Goal: Information Seeking & Learning: Learn about a topic

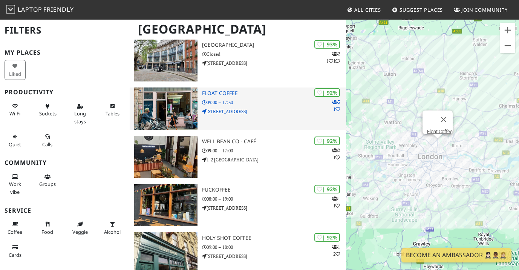
scroll to position [214, 0]
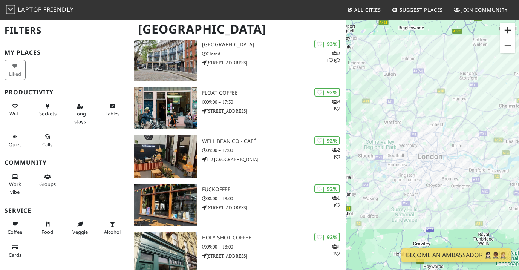
click at [507, 30] on button "Zoom in" at bounding box center [508, 30] width 15 height 15
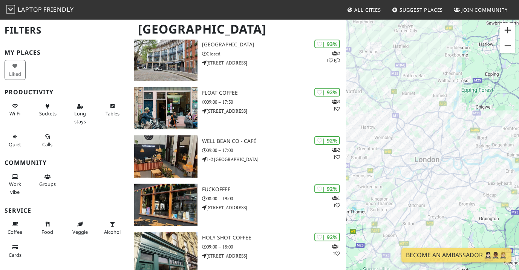
click at [507, 30] on button "Zoom in" at bounding box center [508, 30] width 15 height 15
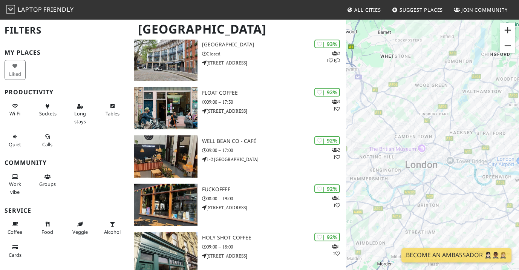
click at [507, 30] on button "Zoom in" at bounding box center [508, 30] width 15 height 15
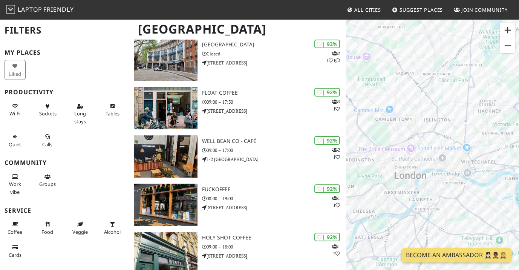
click at [507, 30] on button "Zoom in" at bounding box center [508, 30] width 15 height 15
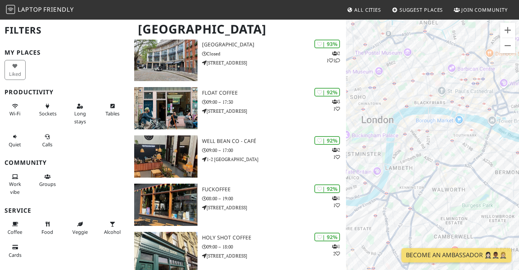
drag, startPoint x: 440, startPoint y: 169, endPoint x: 430, endPoint y: 91, distance: 79.1
click at [430, 91] on div at bounding box center [432, 154] width 173 height 270
click at [507, 31] on button "Zoom in" at bounding box center [508, 30] width 15 height 15
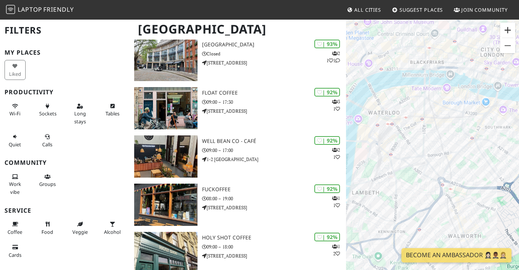
click at [507, 30] on button "Zoom in" at bounding box center [508, 30] width 15 height 15
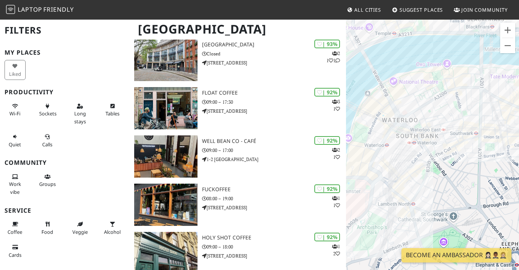
drag, startPoint x: 406, startPoint y: 89, endPoint x: 471, endPoint y: 138, distance: 82.1
click at [471, 138] on div at bounding box center [432, 154] width 173 height 270
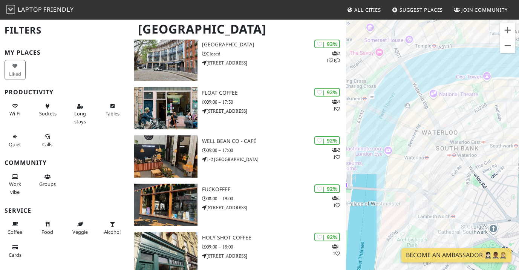
drag, startPoint x: 402, startPoint y: 99, endPoint x: 464, endPoint y: 94, distance: 62.8
click at [464, 94] on div at bounding box center [432, 154] width 173 height 270
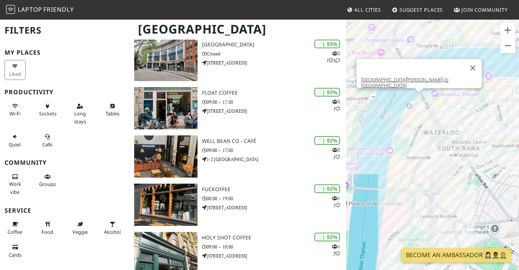
click at [418, 97] on div "[GEOGRAPHIC_DATA][PERSON_NAME] @ [GEOGRAPHIC_DATA]" at bounding box center [432, 154] width 173 height 270
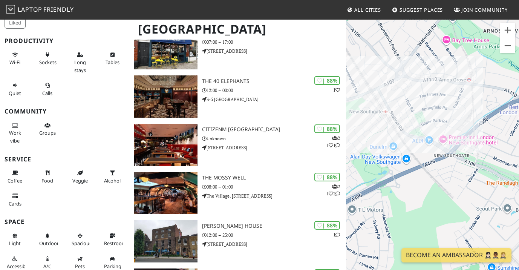
scroll to position [612, 0]
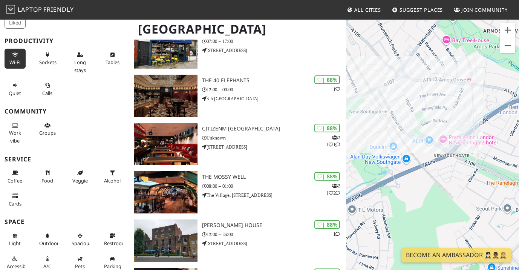
click at [12, 59] on span "Wi-Fi" at bounding box center [14, 62] width 11 height 7
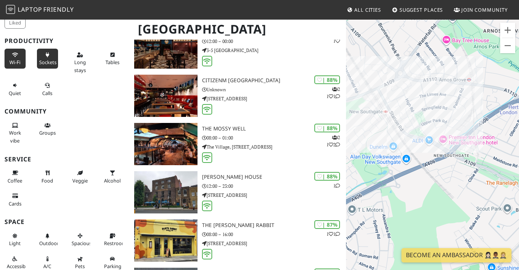
click at [48, 55] on icon at bounding box center [48, 55] width 6 height 5
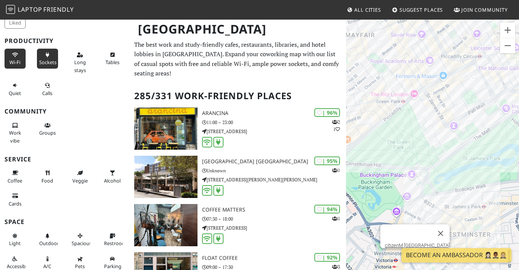
scroll to position [0, 0]
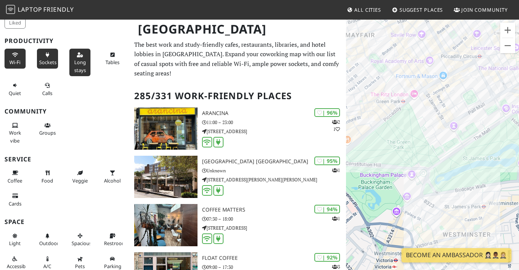
click at [78, 59] on span "Long stays" at bounding box center [80, 66] width 12 height 14
click at [112, 53] on icon at bounding box center [112, 55] width 6 height 5
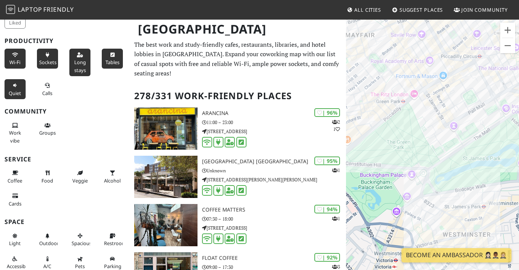
click at [14, 90] on span "Quiet" at bounding box center [15, 93] width 12 height 7
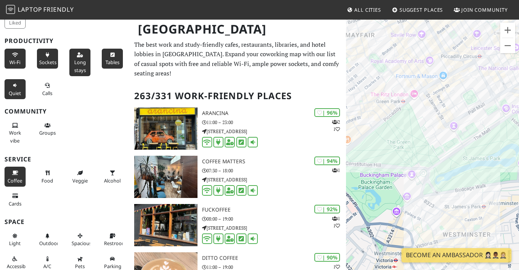
click at [18, 171] on button "Coffee" at bounding box center [15, 177] width 21 height 20
click at [48, 171] on icon at bounding box center [48, 173] width 6 height 5
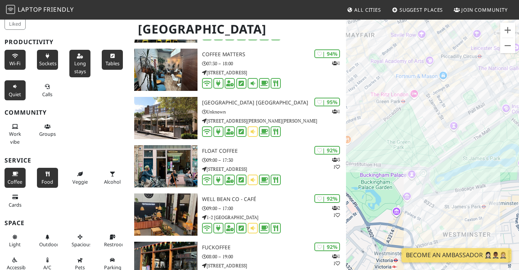
scroll to position [117, 0]
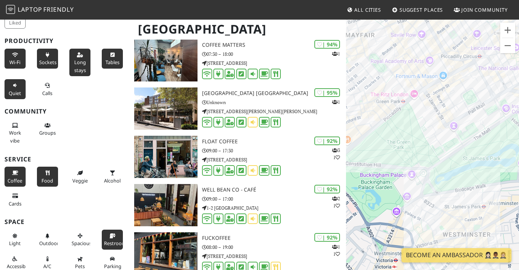
click at [114, 235] on icon at bounding box center [112, 236] width 6 height 5
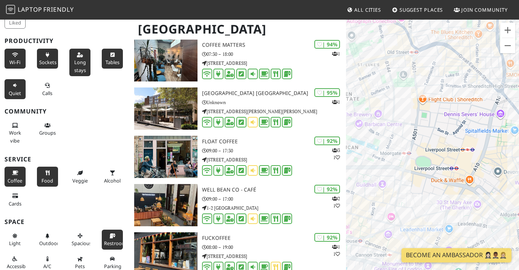
drag, startPoint x: 386, startPoint y: 183, endPoint x: 464, endPoint y: -25, distance: 221.8
click at [464, 0] on html "Laptop Friendly All Cities Suggest Places Join Community [GEOGRAPHIC_DATA] Filt…" at bounding box center [259, 18] width 519 height 270
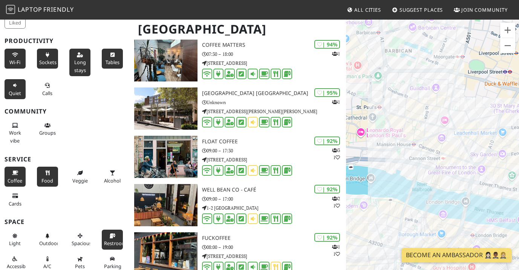
drag, startPoint x: 401, startPoint y: 113, endPoint x: 455, endPoint y: 16, distance: 111.1
click at [455, 16] on body "Laptop Friendly All Cities Suggest Places Join Community [GEOGRAPHIC_DATA] Filt…" at bounding box center [259, 18] width 519 height 270
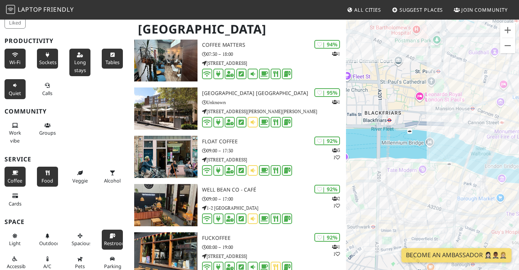
drag, startPoint x: 427, startPoint y: 208, endPoint x: 516, endPoint y: 118, distance: 126.4
click at [516, 118] on div "[GEOGRAPHIC_DATA][PERSON_NAME] @ [GEOGRAPHIC_DATA]" at bounding box center [432, 154] width 173 height 270
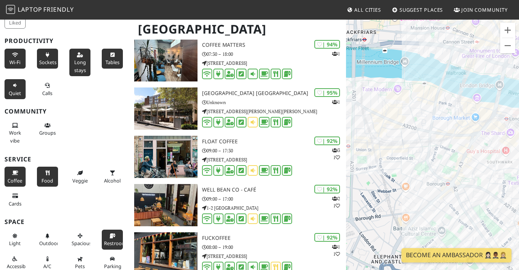
drag, startPoint x: 433, startPoint y: 231, endPoint x: 456, endPoint y: 143, distance: 91.4
click at [456, 143] on div "[GEOGRAPHIC_DATA][PERSON_NAME] @ [GEOGRAPHIC_DATA]" at bounding box center [432, 154] width 173 height 270
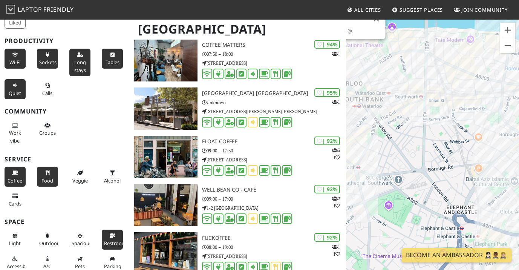
drag, startPoint x: 400, startPoint y: 175, endPoint x: 481, endPoint y: 131, distance: 91.9
click at [481, 131] on div "[GEOGRAPHIC_DATA][PERSON_NAME] @ [GEOGRAPHIC_DATA]" at bounding box center [432, 154] width 173 height 270
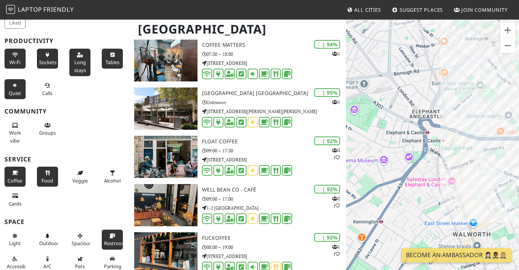
drag, startPoint x: 441, startPoint y: 154, endPoint x: 406, endPoint y: 57, distance: 102.9
click at [406, 57] on div "[GEOGRAPHIC_DATA][PERSON_NAME] @ [GEOGRAPHIC_DATA]" at bounding box center [432, 154] width 173 height 270
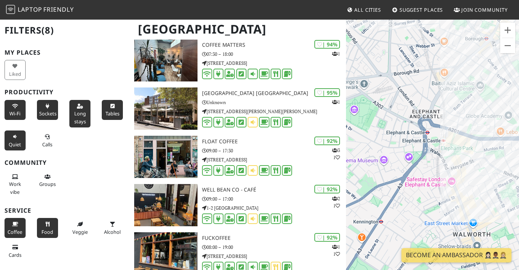
scroll to position [0, 0]
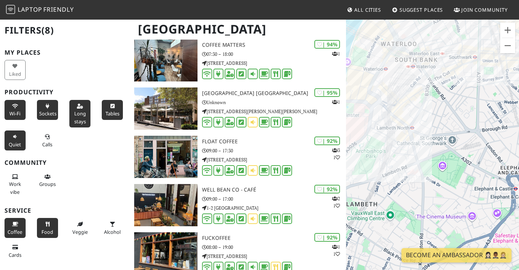
drag, startPoint x: 407, startPoint y: 135, endPoint x: 496, endPoint y: 192, distance: 105.5
click at [496, 192] on div "[GEOGRAPHIC_DATA][PERSON_NAME] @ [GEOGRAPHIC_DATA]" at bounding box center [432, 154] width 173 height 270
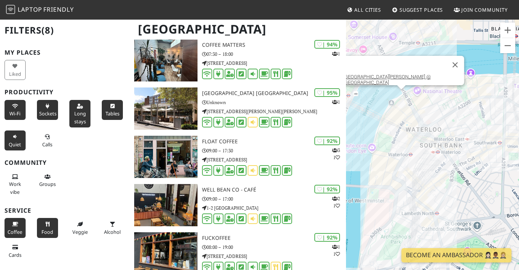
drag, startPoint x: 411, startPoint y: 139, endPoint x: 437, endPoint y: 225, distance: 89.8
click at [437, 225] on div "[GEOGRAPHIC_DATA][PERSON_NAME] @ [GEOGRAPHIC_DATA]" at bounding box center [432, 154] width 173 height 270
click at [446, 65] on button "Close" at bounding box center [455, 65] width 18 height 18
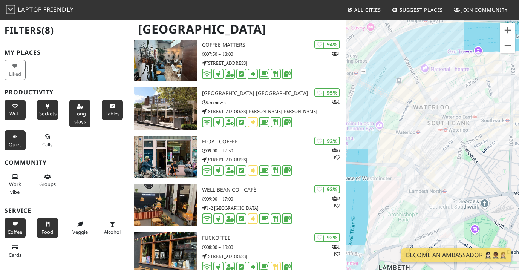
drag, startPoint x: 411, startPoint y: 158, endPoint x: 419, endPoint y: 135, distance: 24.6
click at [419, 135] on div at bounding box center [432, 154] width 173 height 270
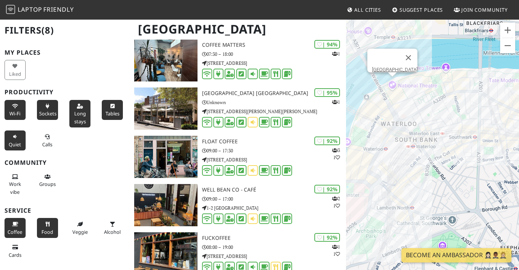
click at [395, 80] on div "[GEOGRAPHIC_DATA]" at bounding box center [432, 154] width 173 height 270
click at [396, 67] on link "[GEOGRAPHIC_DATA]" at bounding box center [395, 70] width 46 height 6
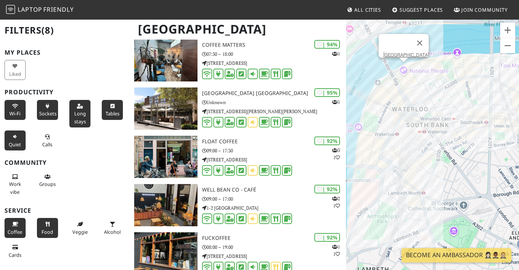
drag, startPoint x: 390, startPoint y: 141, endPoint x: 468, endPoint y: 155, distance: 79.3
click at [468, 155] on div "[GEOGRAPHIC_DATA]" at bounding box center [432, 154] width 173 height 270
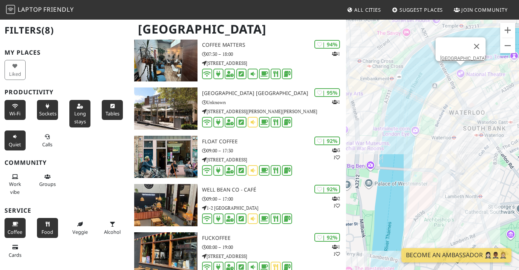
drag, startPoint x: 403, startPoint y: 114, endPoint x: 450, endPoint y: 119, distance: 47.7
click at [450, 119] on div "[GEOGRAPHIC_DATA]" at bounding box center [432, 154] width 173 height 270
click at [439, 75] on link "Royal Festival Hall" at bounding box center [443, 78] width 39 height 6
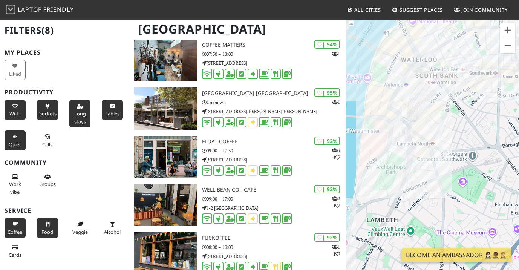
drag, startPoint x: 463, startPoint y: 161, endPoint x: 414, endPoint y: 98, distance: 79.0
click at [414, 98] on div "[GEOGRAPHIC_DATA]" at bounding box center [432, 154] width 173 height 270
click at [432, 153] on div "[GEOGRAPHIC_DATA] [PERSON_NAME]'s Bakery Kennington" at bounding box center [432, 154] width 173 height 270
click at [431, 138] on link "[PERSON_NAME]'s Bakery Kennington" at bounding box center [433, 141] width 80 height 6
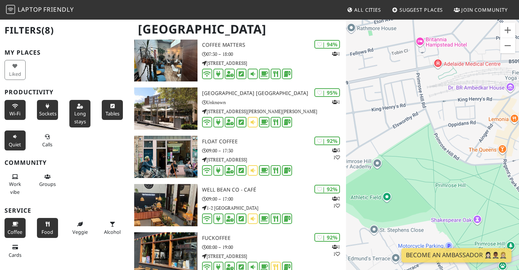
drag, startPoint x: 434, startPoint y: 145, endPoint x: 374, endPoint y: -40, distance: 194.3
click at [374, 0] on html "Laptop Friendly All Cities Suggest Places Join Community [GEOGRAPHIC_DATA] Filt…" at bounding box center [259, 18] width 519 height 270
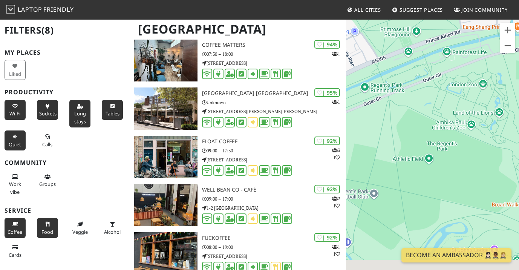
drag, startPoint x: 458, startPoint y: 212, endPoint x: 363, endPoint y: -8, distance: 239.3
click at [363, 0] on html "Laptop Friendly All Cities Suggest Places Join Community [GEOGRAPHIC_DATA] Filt…" at bounding box center [259, 18] width 519 height 270
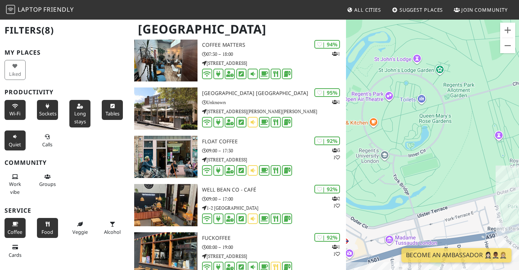
drag, startPoint x: 464, startPoint y: 190, endPoint x: 387, endPoint y: 3, distance: 202.7
click at [387, 3] on body "Laptop Friendly All Cities Suggest Places Join Community [GEOGRAPHIC_DATA] Filt…" at bounding box center [259, 18] width 519 height 270
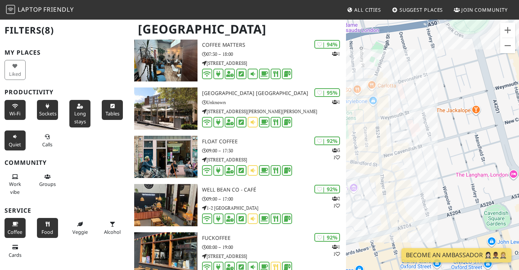
drag, startPoint x: 458, startPoint y: 203, endPoint x: 398, endPoint y: -16, distance: 226.8
click at [398, 0] on html "Laptop Friendly All Cities Suggest Places Join Community [GEOGRAPHIC_DATA] Filt…" at bounding box center [259, 18] width 519 height 270
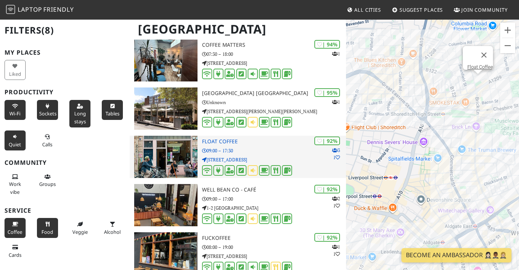
drag, startPoint x: 484, startPoint y: 195, endPoint x: 343, endPoint y: 144, distance: 149.9
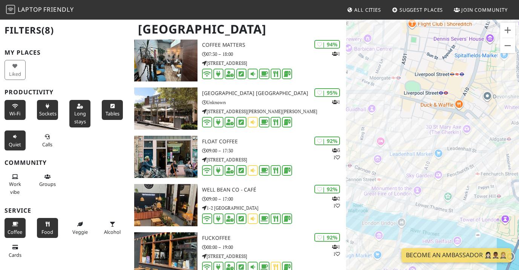
drag, startPoint x: 455, startPoint y: 186, endPoint x: 521, endPoint y: 77, distance: 127.0
click at [519, 77] on html "Laptop Friendly All Cities Suggest Places Join Community [GEOGRAPHIC_DATA] Filt…" at bounding box center [259, 18] width 519 height 270
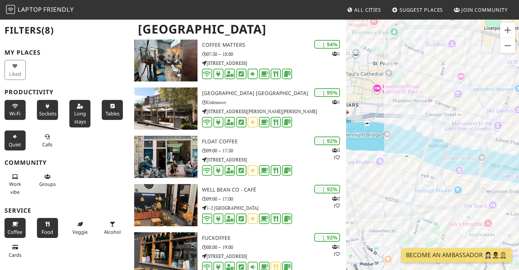
drag, startPoint x: 420, startPoint y: 170, endPoint x: 502, endPoint y: 110, distance: 101.6
click at [502, 110] on div "[PERSON_NAME]'s Bakery Kennington" at bounding box center [432, 154] width 173 height 270
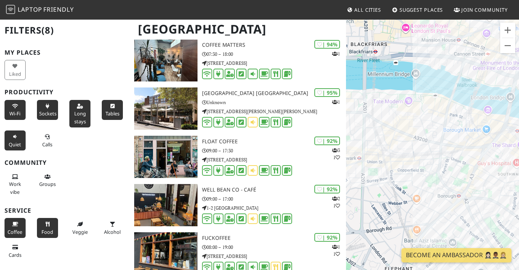
drag, startPoint x: 410, startPoint y: 175, endPoint x: 447, endPoint y: 109, distance: 75.0
click at [447, 109] on div "[PERSON_NAME]'s Bakery Kennington" at bounding box center [432, 154] width 173 height 270
